Goal: Information Seeking & Learning: Learn about a topic

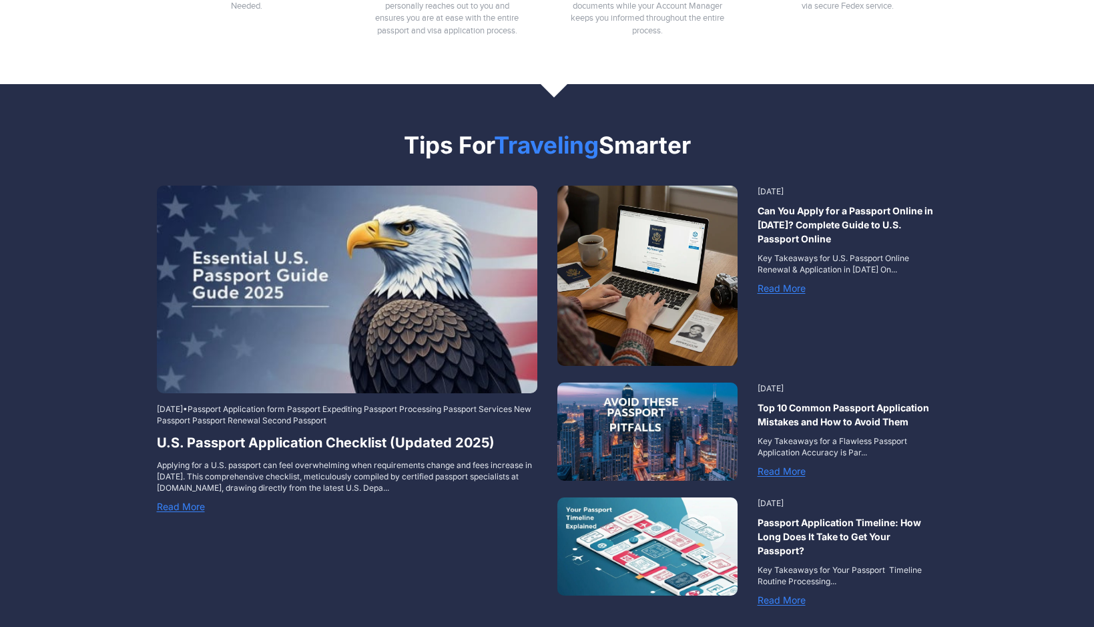
scroll to position [1658, 0]
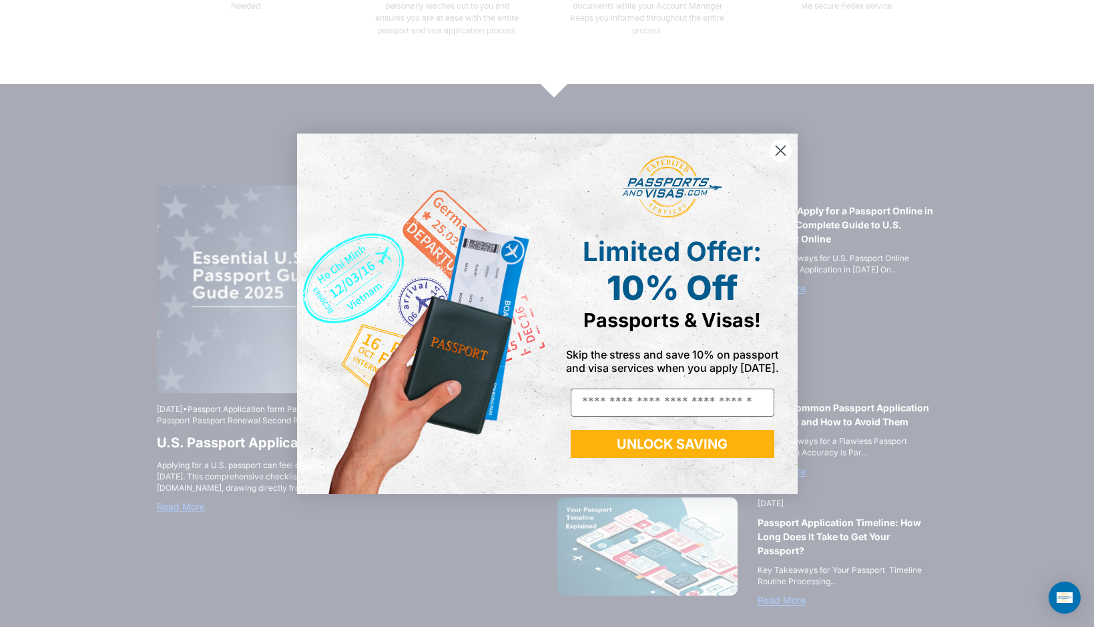
type input "**********"
click at [781, 150] on icon "Close dialog" at bounding box center [780, 150] width 9 height 9
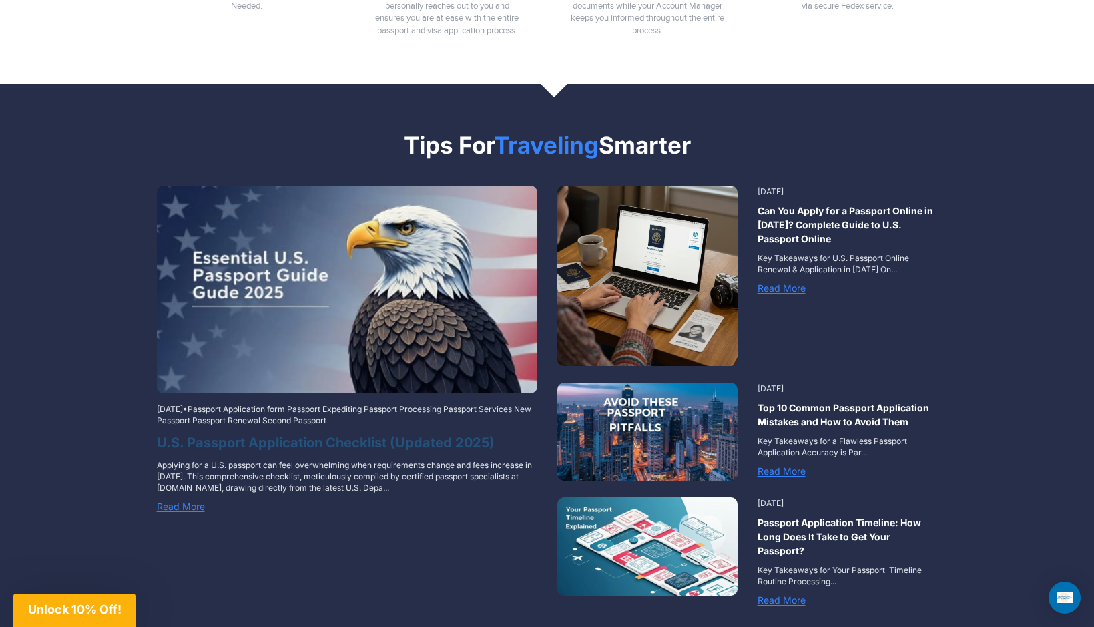
click at [388, 433] on h3 "U.S. Passport Application Checklist (Updated 2025)" at bounding box center [347, 443] width 381 height 20
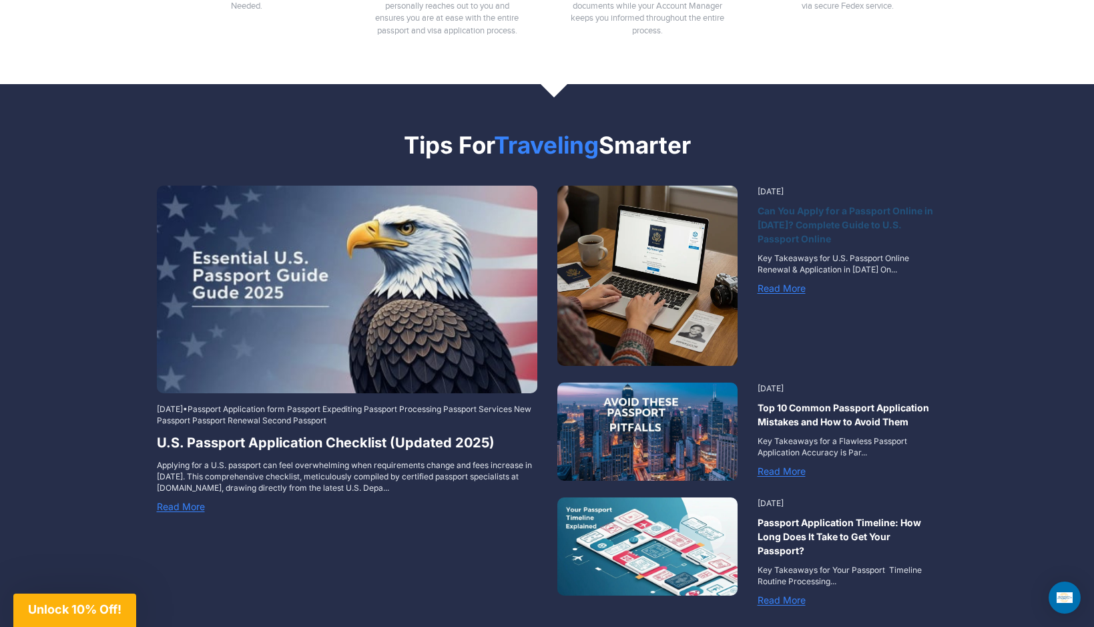
click at [890, 204] on h3 "Can You Apply for a Passport Online in [DATE]? Complete Guide to U.S. Passport …" at bounding box center [848, 225] width 180 height 42
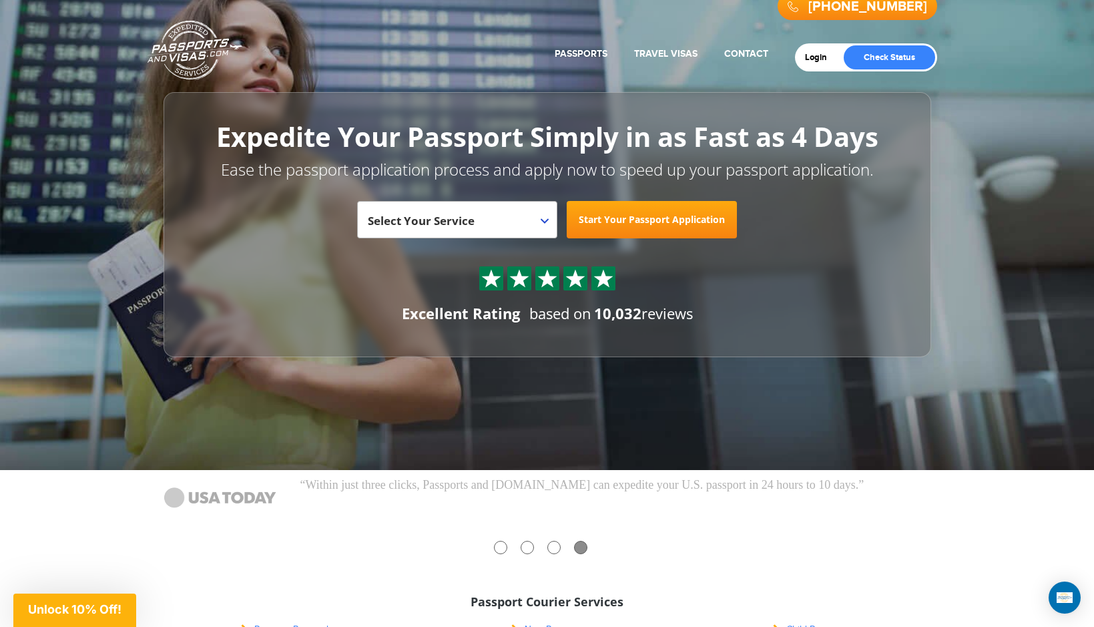
scroll to position [0, 0]
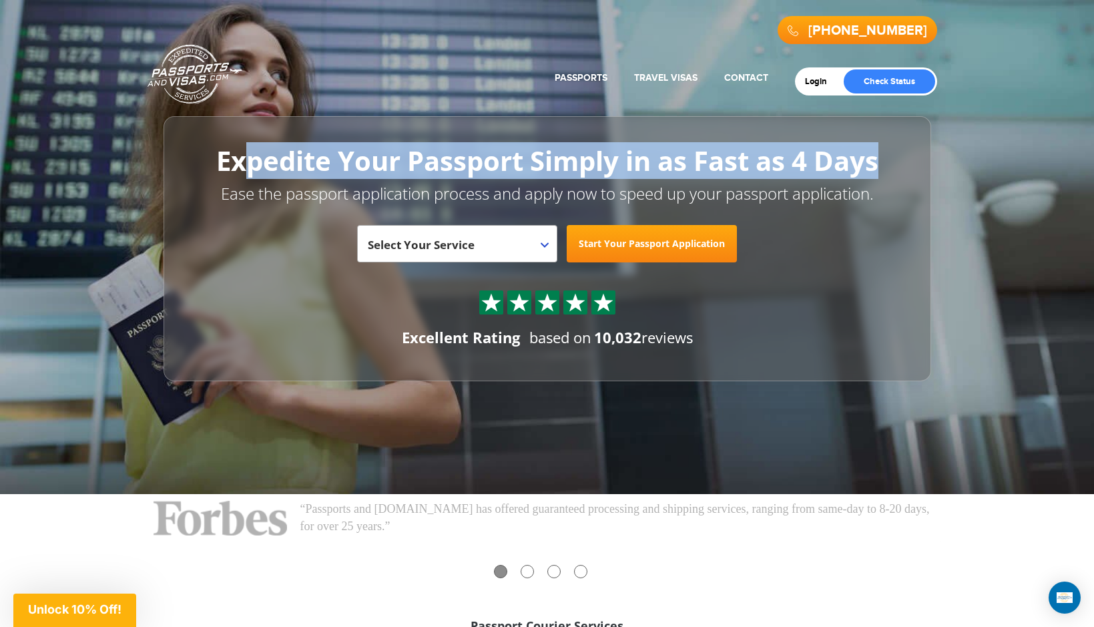
drag, startPoint x: 240, startPoint y: 165, endPoint x: 877, endPoint y: 158, distance: 637.7
click at [877, 158] on h1 "Expedite Your Passport Simply in as Fast as 4 Days" at bounding box center [548, 160] width 708 height 29
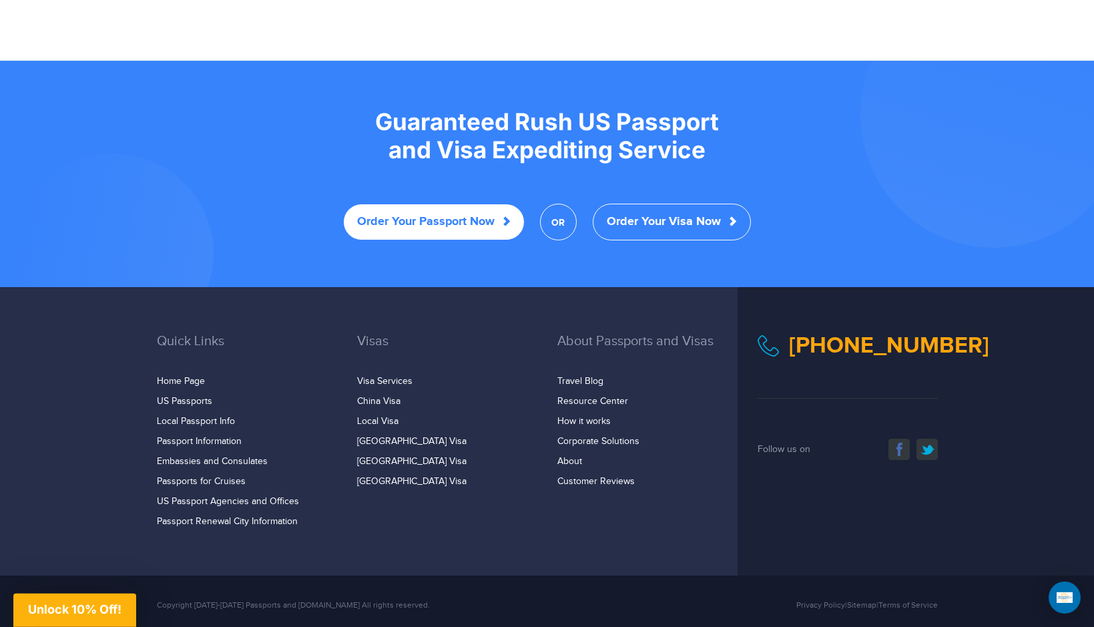
scroll to position [2556, 0]
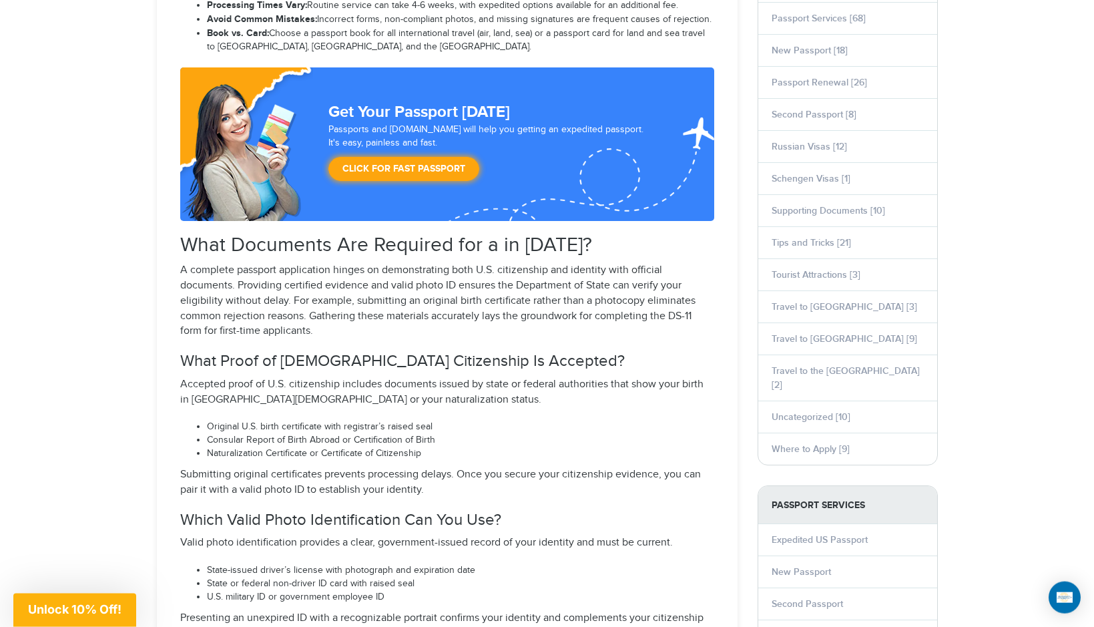
scroll to position [817, 0]
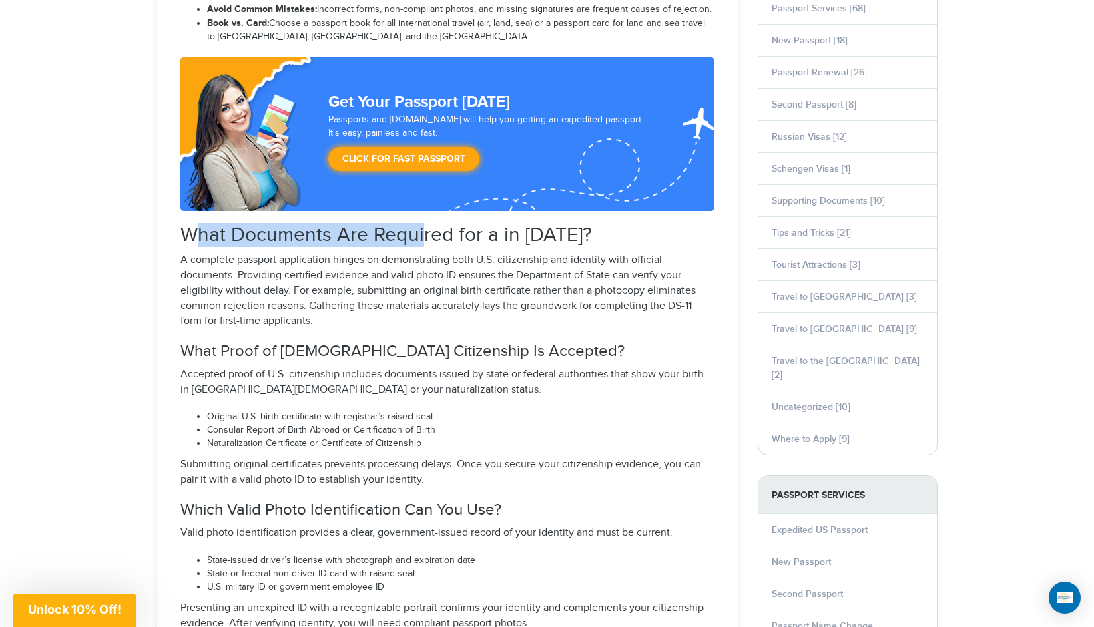
drag, startPoint x: 194, startPoint y: 238, endPoint x: 420, endPoint y: 238, distance: 226.3
click at [420, 238] on h2 "What Documents Are Required for a in 2025?" at bounding box center [447, 235] width 534 height 22
click at [377, 293] on p "A complete passport application hinges on demonstrating both U.S. citizenship a…" at bounding box center [447, 291] width 534 height 76
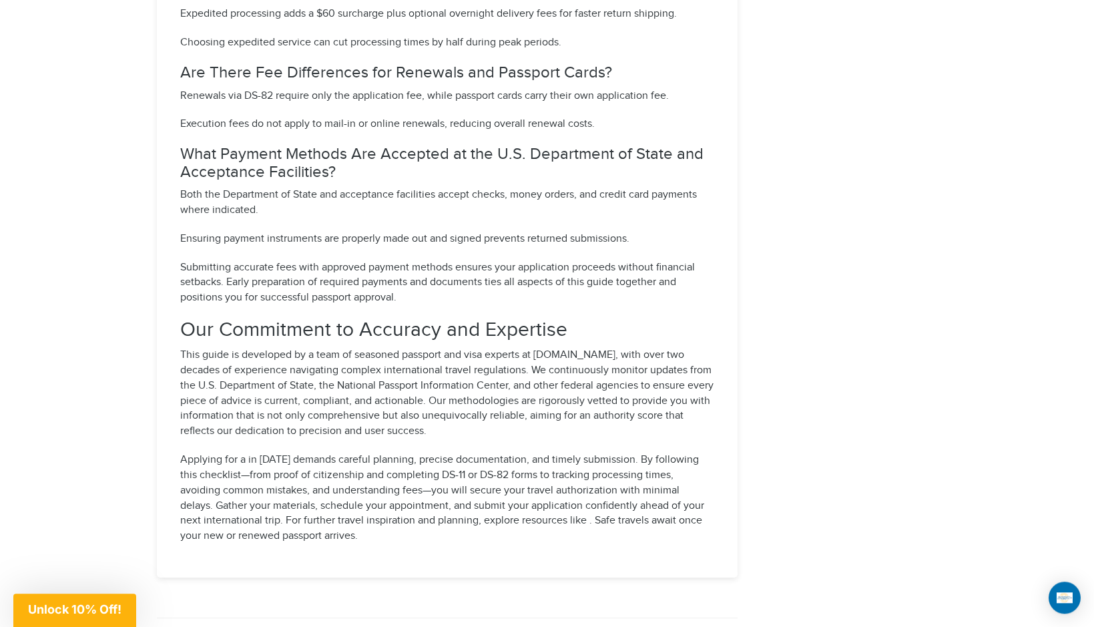
scroll to position [5857, 0]
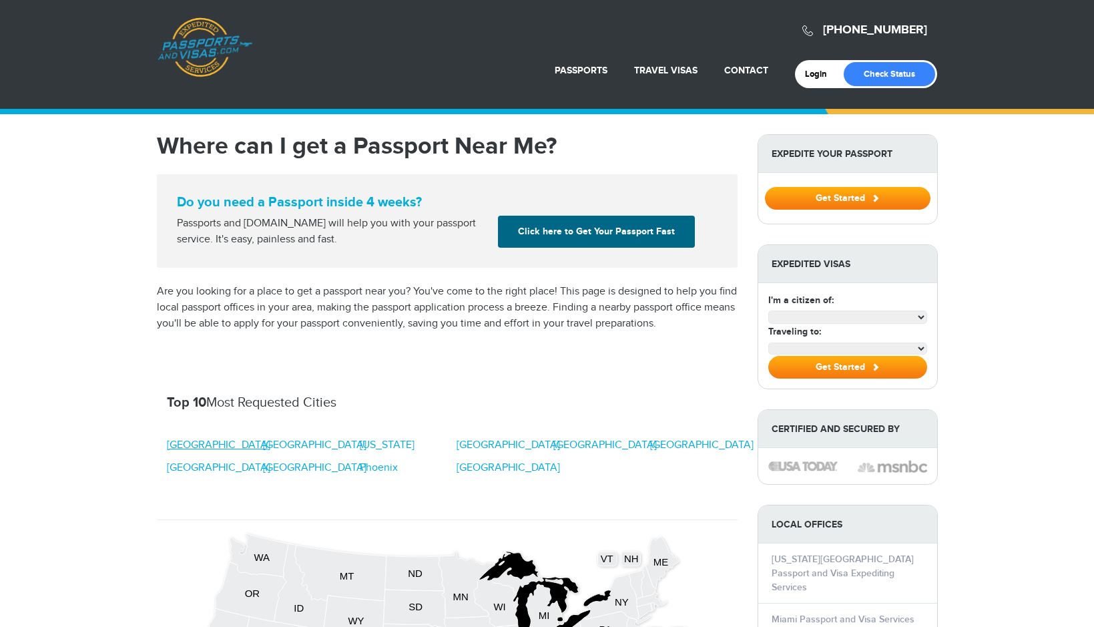
click at [188, 448] on link "Atlanta" at bounding box center [218, 445] width 103 height 16
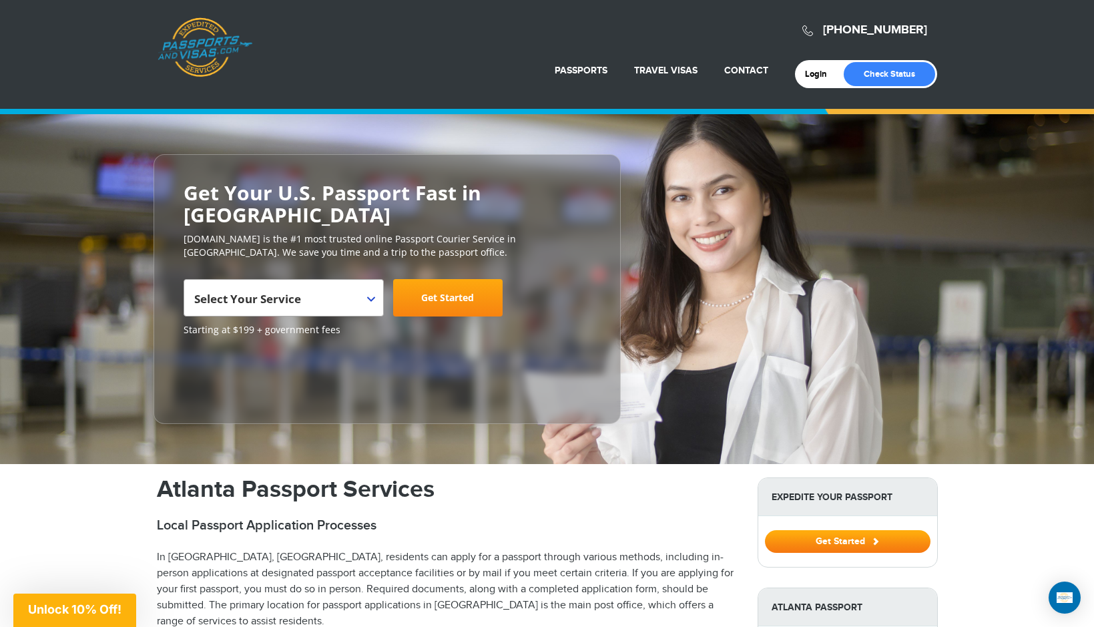
click at [545, 13] on div "800-860-8610 Passports & Visas.com" at bounding box center [548, 33] width 780 height 53
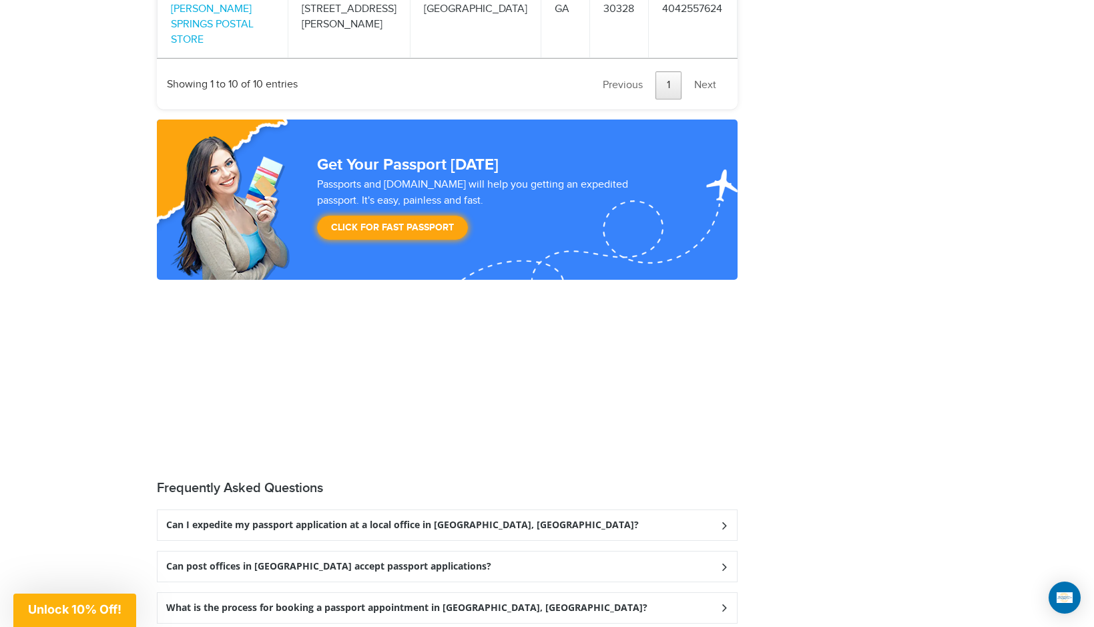
scroll to position [3762, 0]
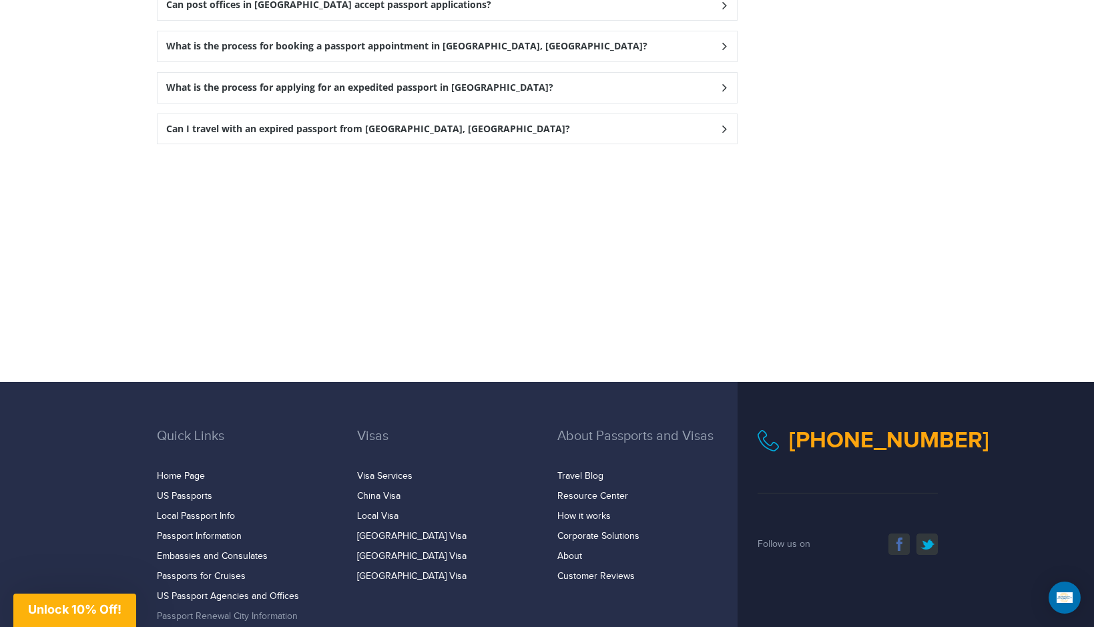
click at [192, 611] on link "Passport Renewal City Information" at bounding box center [227, 616] width 141 height 11
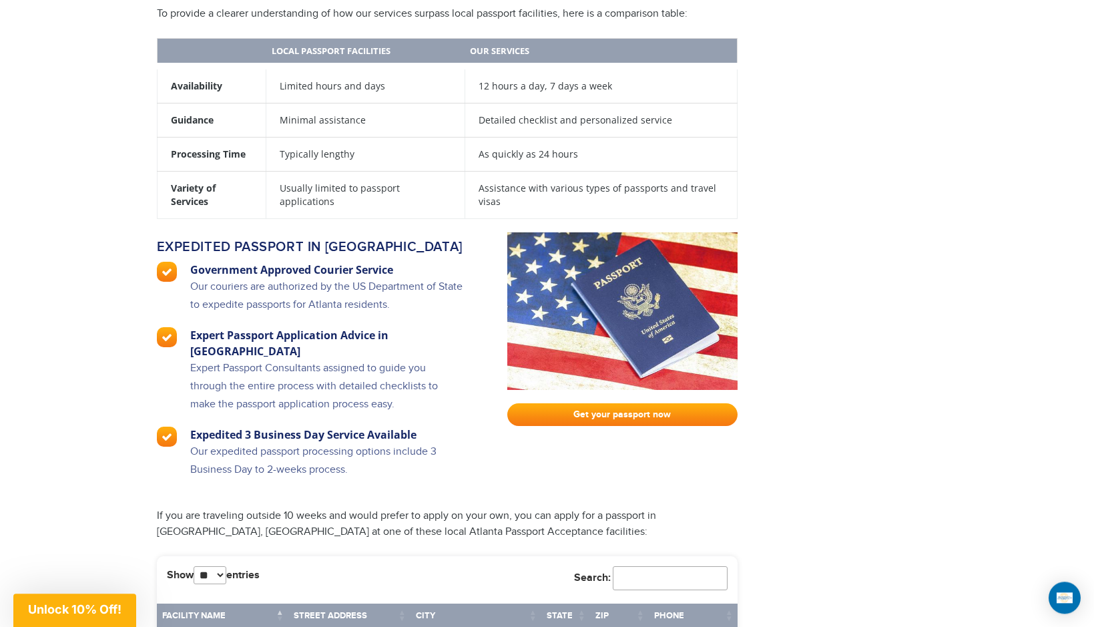
scroll to position [1992, 0]
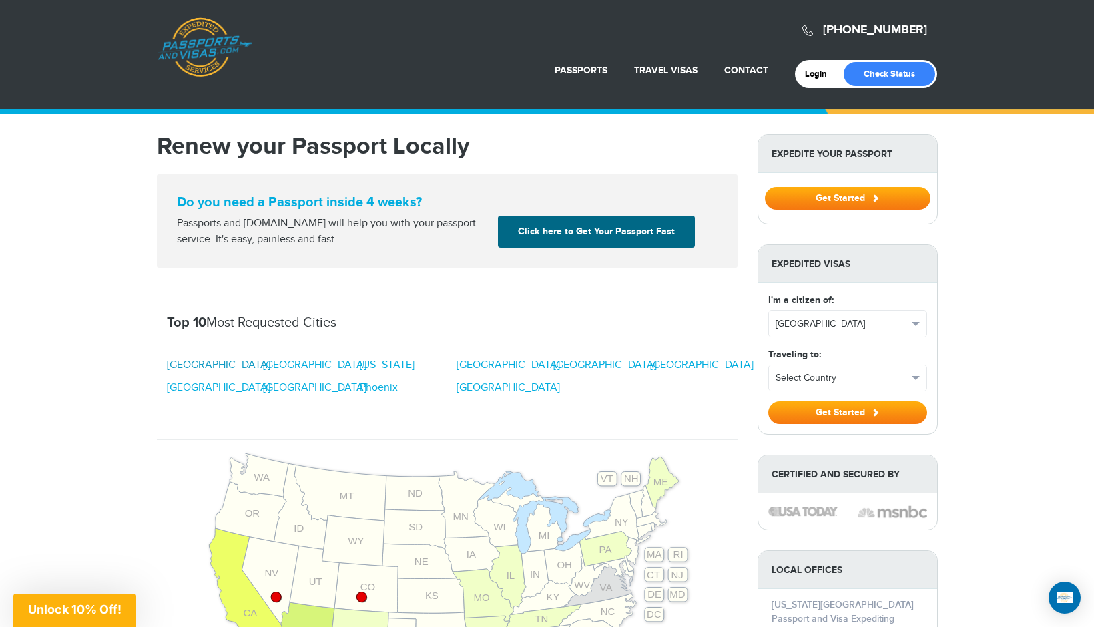
click at [181, 369] on link "Atlanta" at bounding box center [218, 365] width 103 height 16
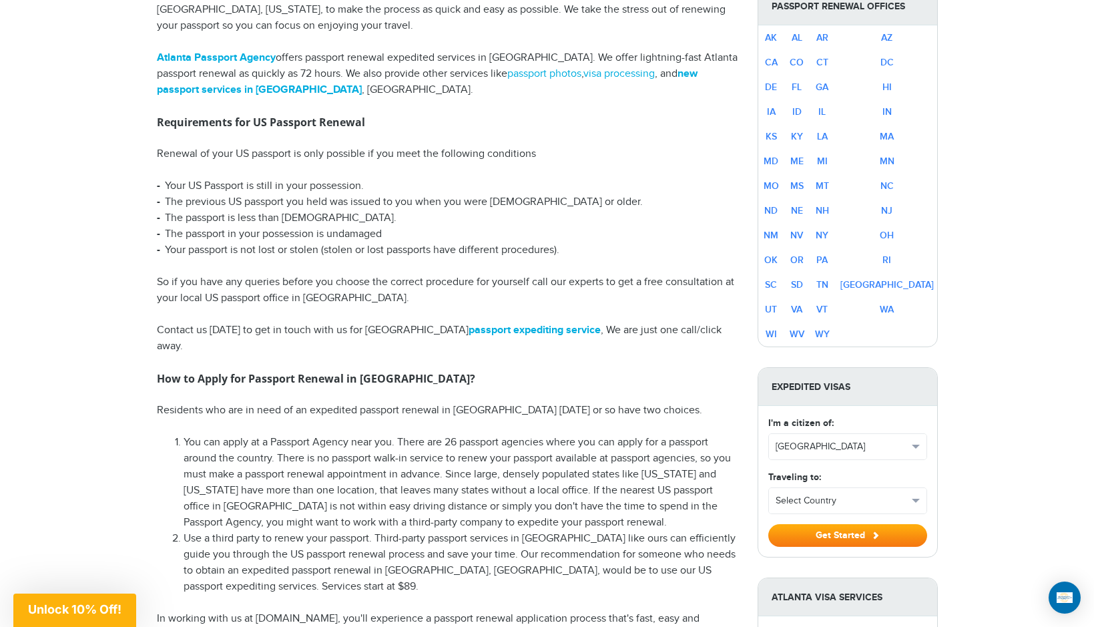
scroll to position [204, 0]
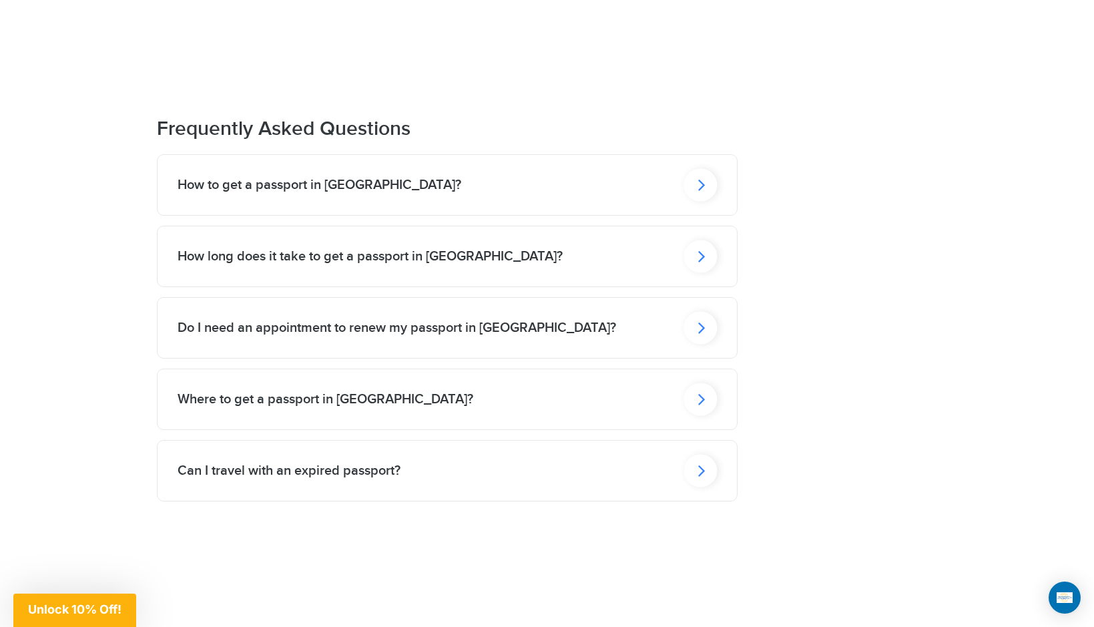
scroll to position [2273, 0]
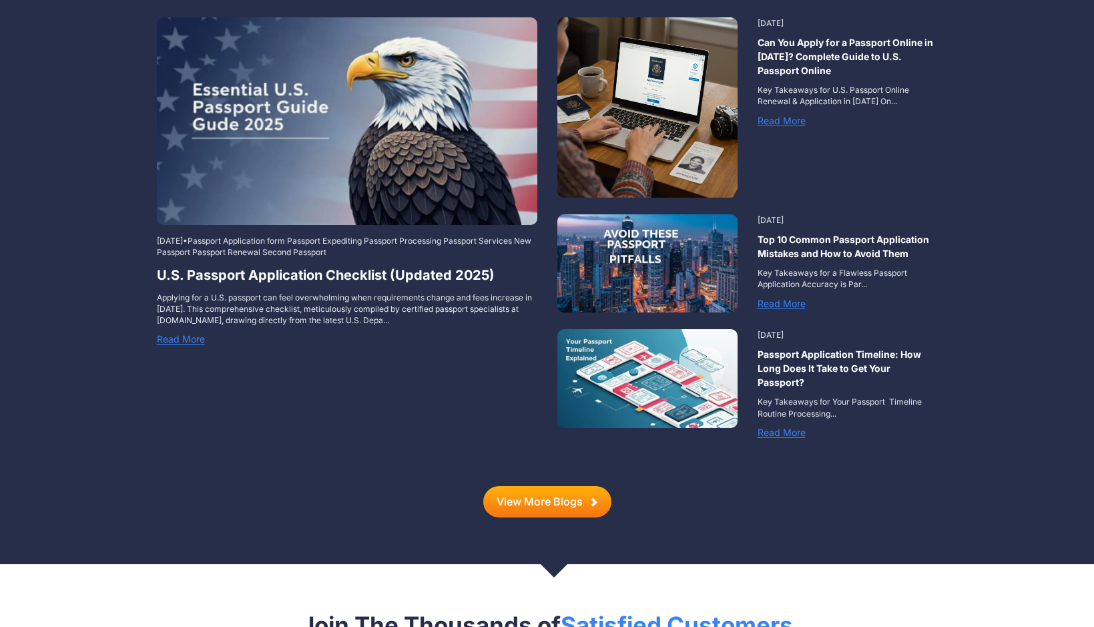
scroll to position [1907, 0]
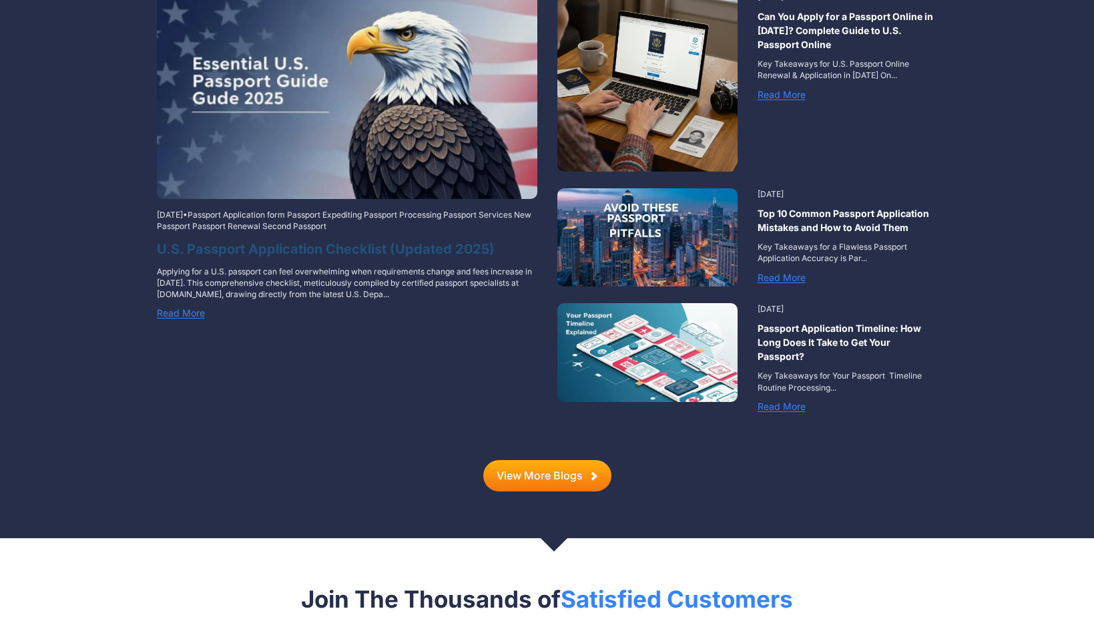
click at [376, 239] on h3 "U.S. Passport Application Checklist (Updated 2025)" at bounding box center [347, 249] width 381 height 20
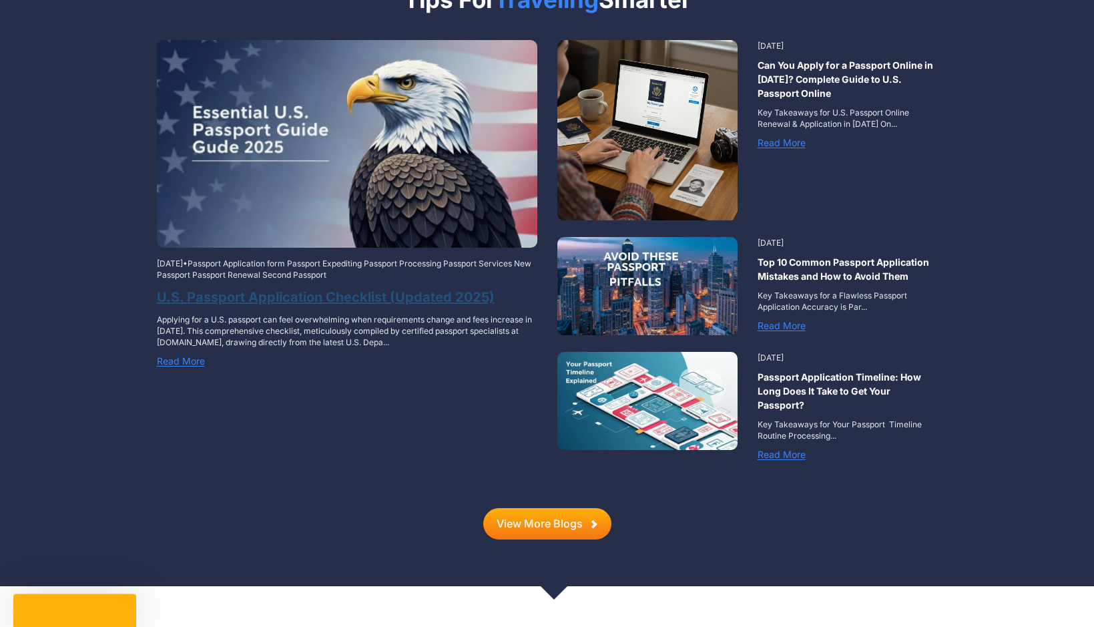
scroll to position [1777, 0]
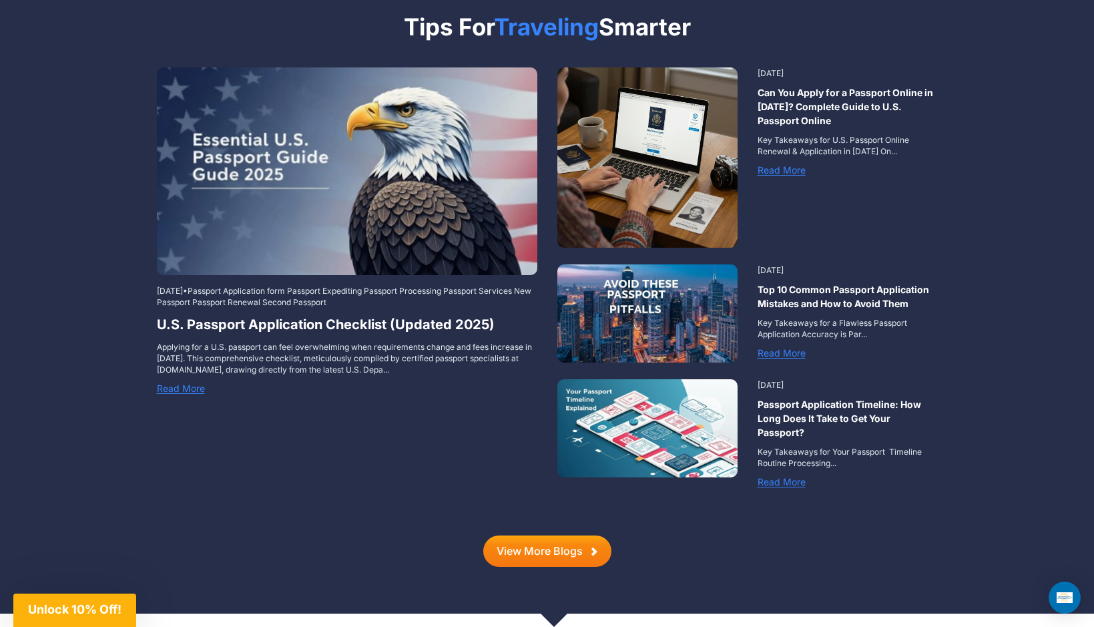
click at [557, 535] on link "View More Blogs" at bounding box center [547, 550] width 128 height 31
